Goal: Task Accomplishment & Management: Manage account settings

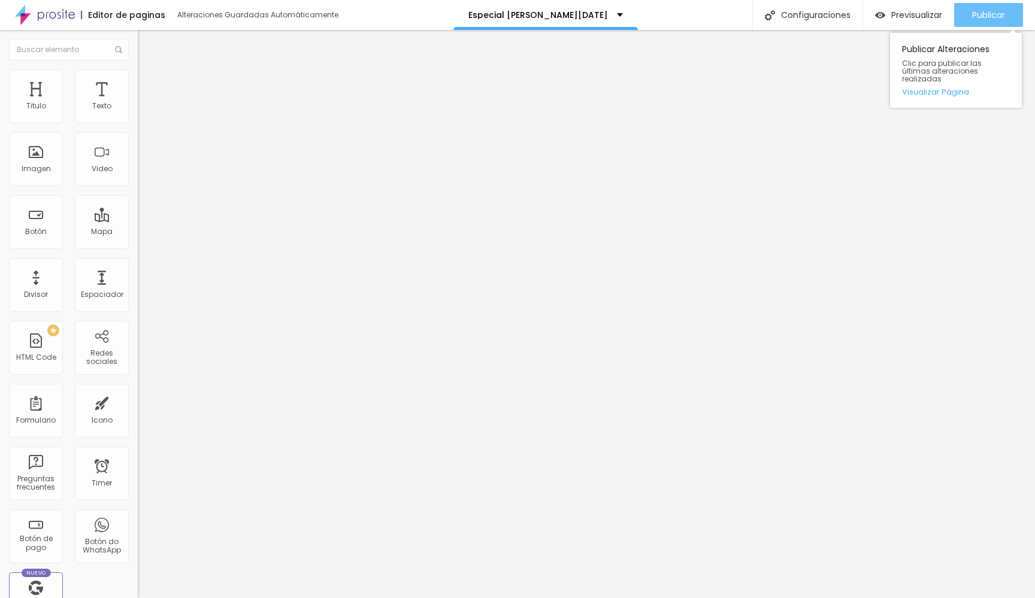
click at [972, 16] on span "Publicar" at bounding box center [988, 15] width 33 height 10
click at [138, 127] on span "Editar preguntas" at bounding box center [172, 122] width 68 height 10
drag, startPoint x: 376, startPoint y: 314, endPoint x: 472, endPoint y: 360, distance: 107.1
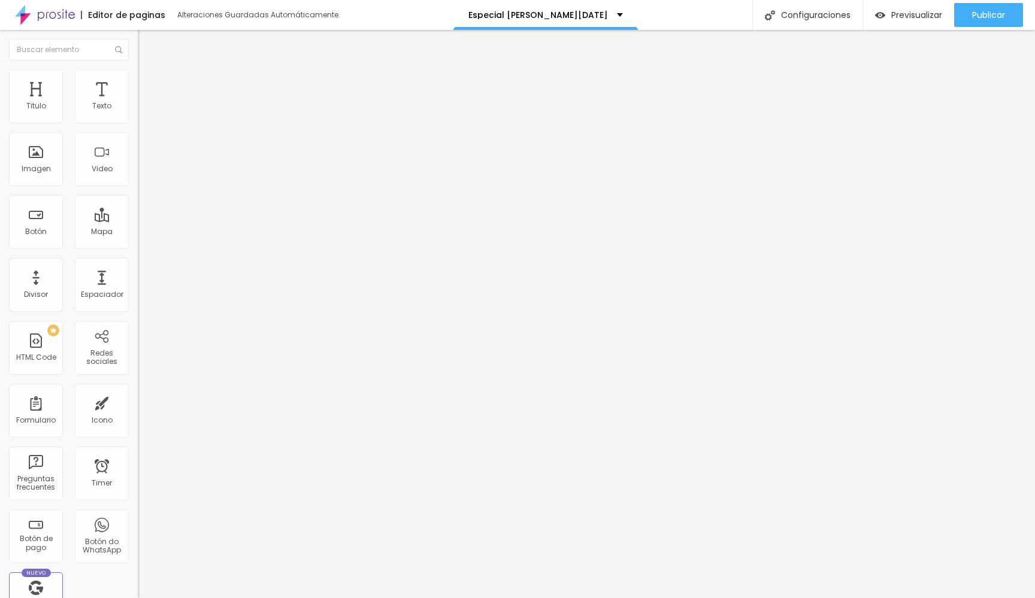
copy p "Para reprogramar tu sesión, es necesario realizar un abono de 500.000 Gs. Los n…"
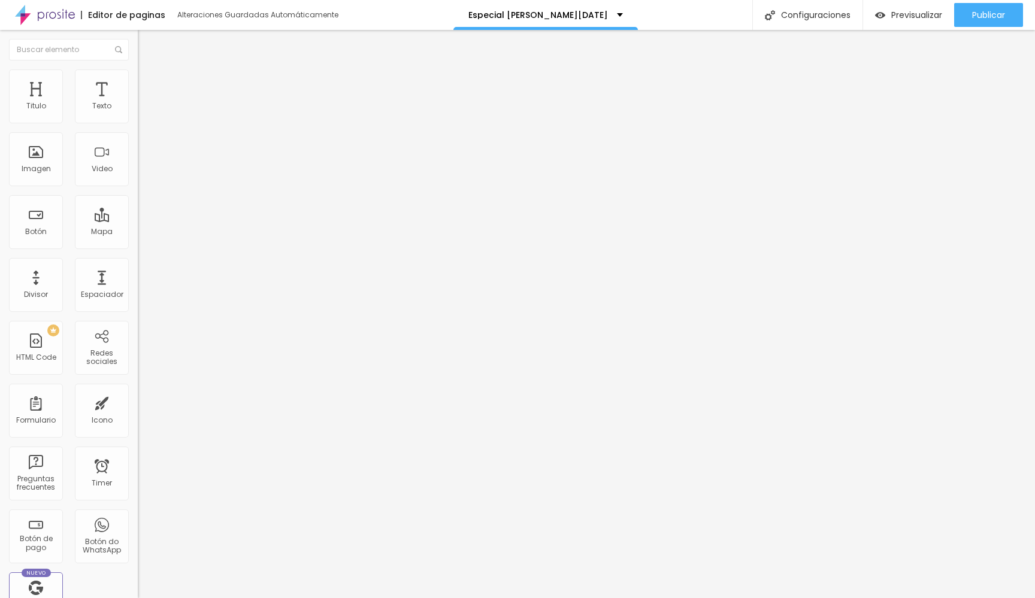
click at [977, 14] on span "Publicar" at bounding box center [988, 15] width 33 height 10
